Goal: Task Accomplishment & Management: Understand process/instructions

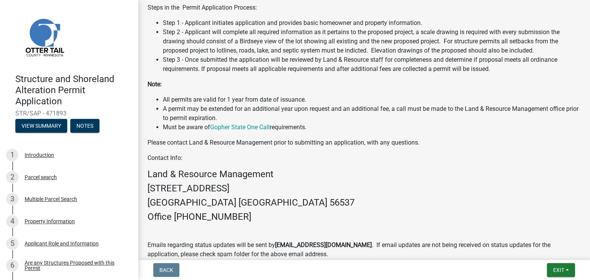
scroll to position [436, 0]
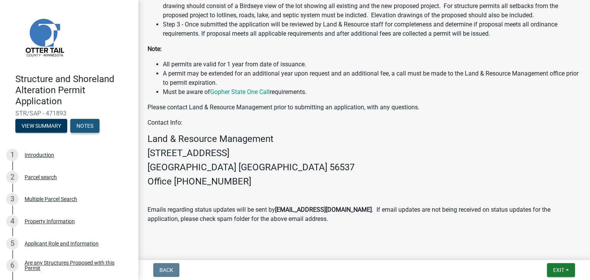
click at [80, 126] on button "Notes" at bounding box center [84, 126] width 29 height 14
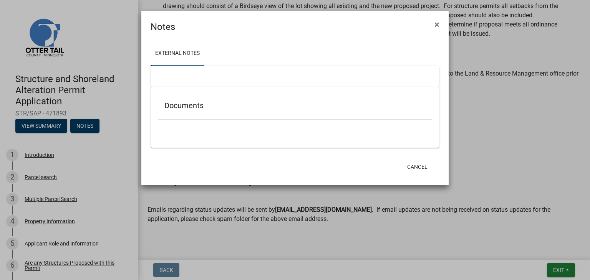
click at [294, 77] on div at bounding box center [294, 76] width 289 height 21
click at [197, 108] on h5 "Documents" at bounding box center [294, 105] width 261 height 9
click at [440, 26] on button "×" at bounding box center [436, 24] width 17 height 21
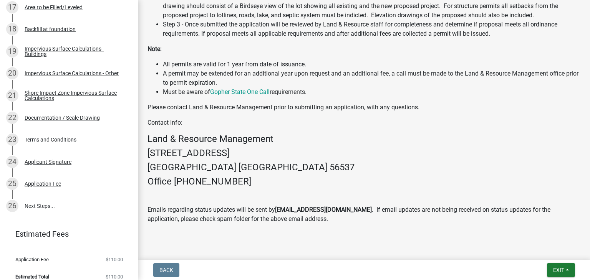
scroll to position [510, 0]
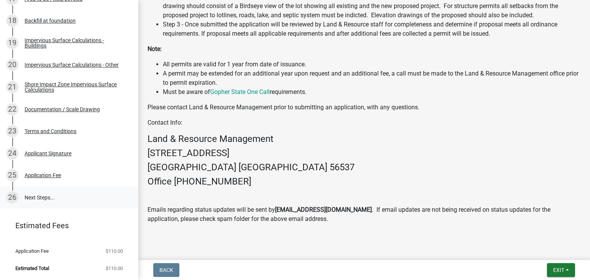
click at [49, 200] on link "26 Next Steps..." at bounding box center [69, 198] width 138 height 22
click at [43, 200] on link "26 Next Steps..." at bounding box center [69, 198] width 138 height 22
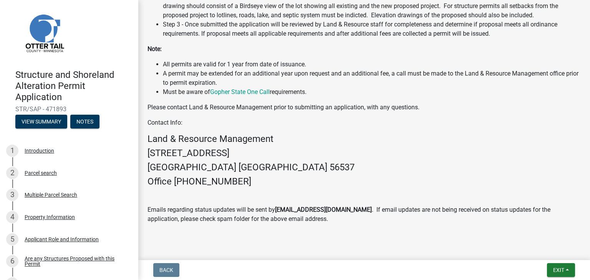
scroll to position [0, 0]
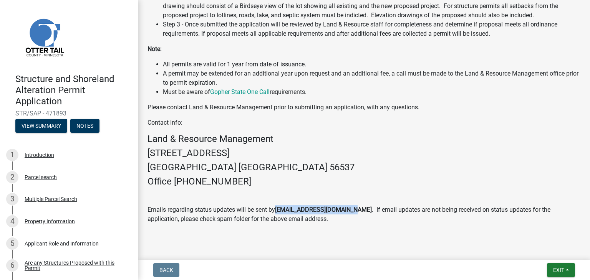
drag, startPoint x: 351, startPoint y: 197, endPoint x: 278, endPoint y: 197, distance: 72.6
click at [278, 205] on p "Emails regarding status updates will be sent by [EMAIL_ADDRESS][DOMAIN_NAME] . …" at bounding box center [363, 214] width 433 height 18
copy strong "[EMAIL_ADDRESS][DOMAIN_NAME]"
